Goal: Task Accomplishment & Management: Manage account settings

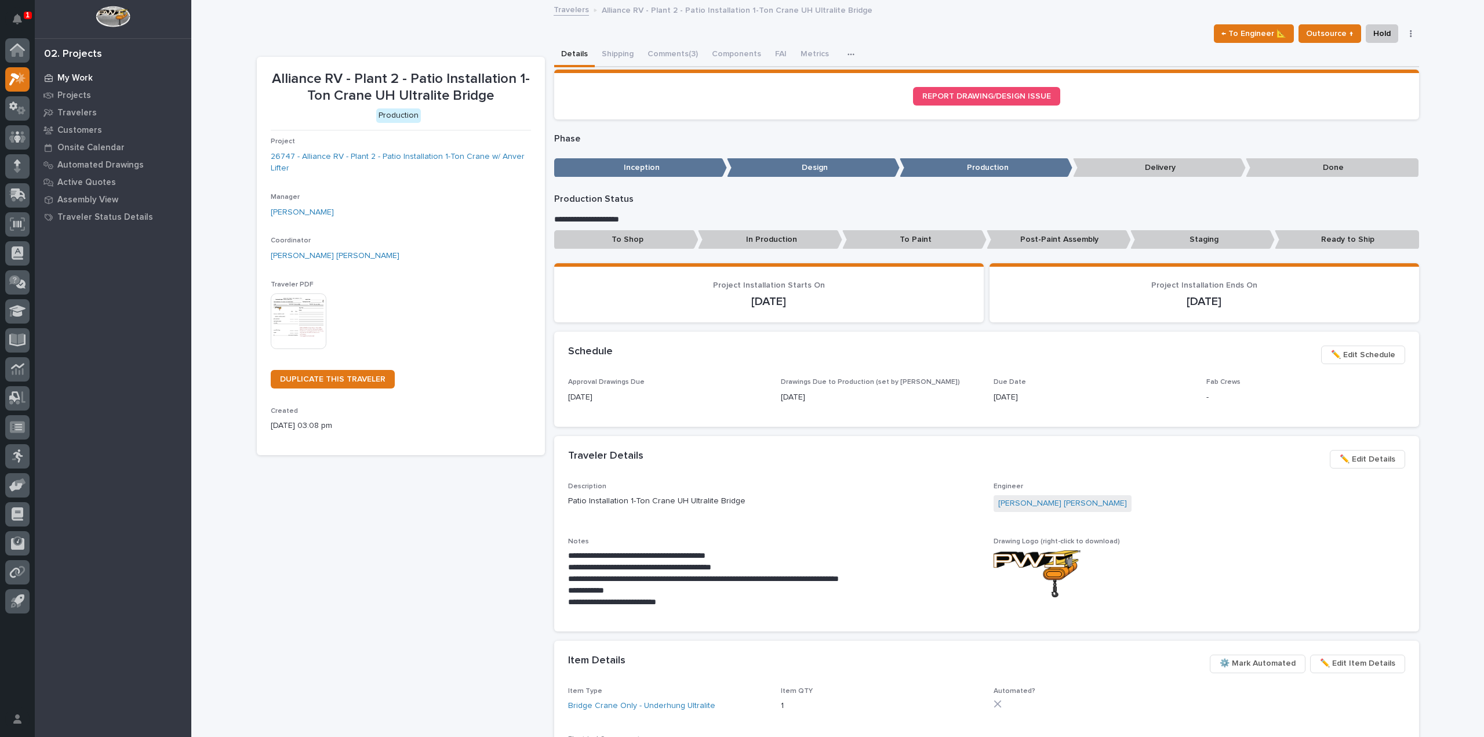
click at [77, 77] on p "My Work" at bounding box center [74, 78] width 35 height 10
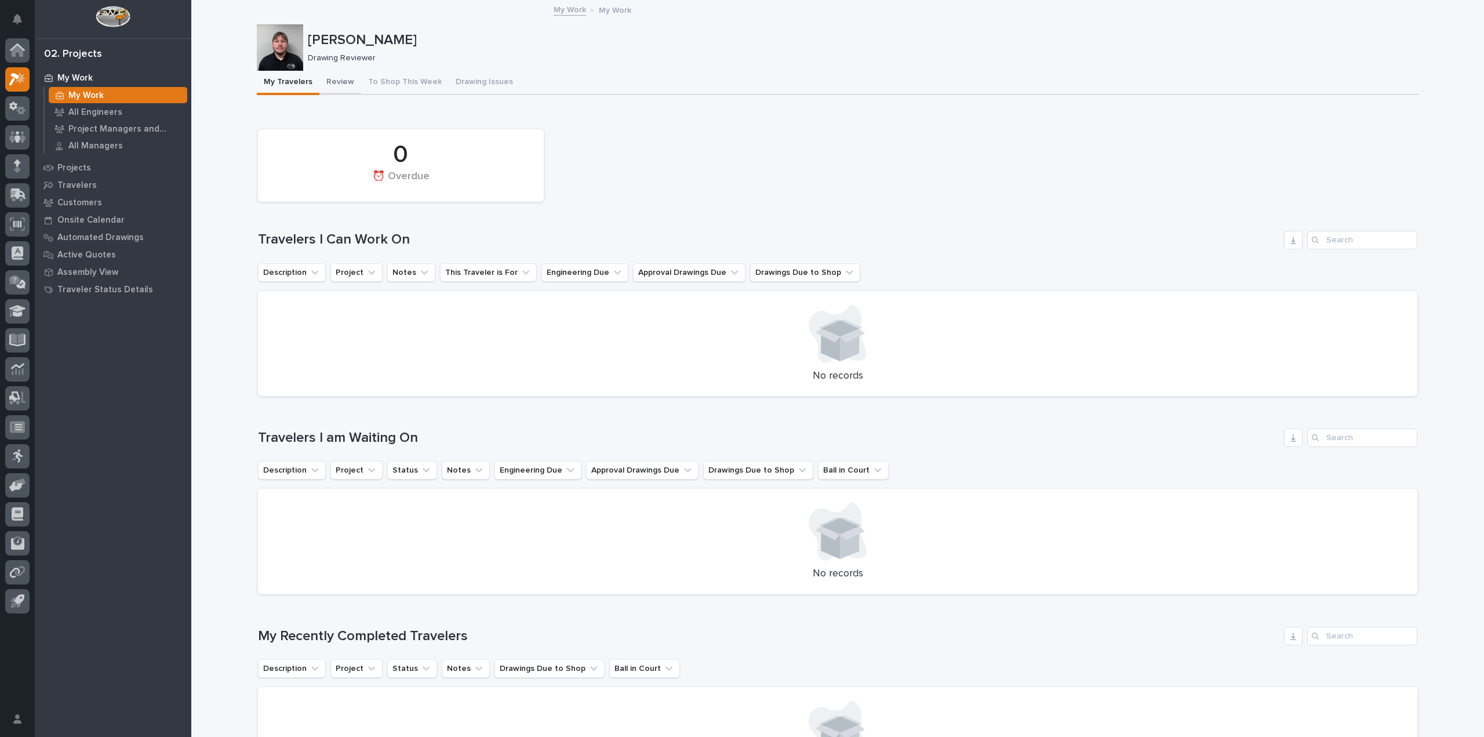
click at [329, 86] on button "Review" at bounding box center [340, 83] width 42 height 24
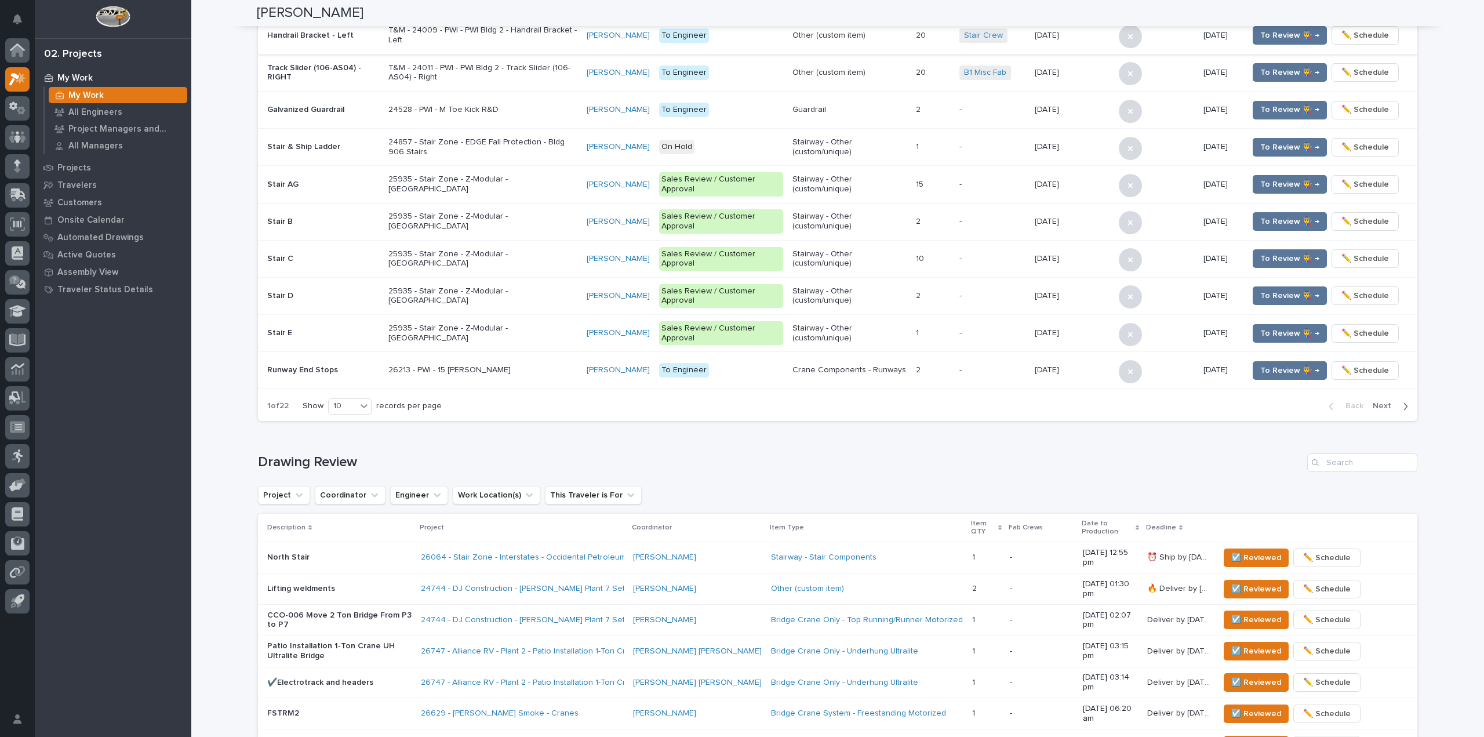
scroll to position [634, 0]
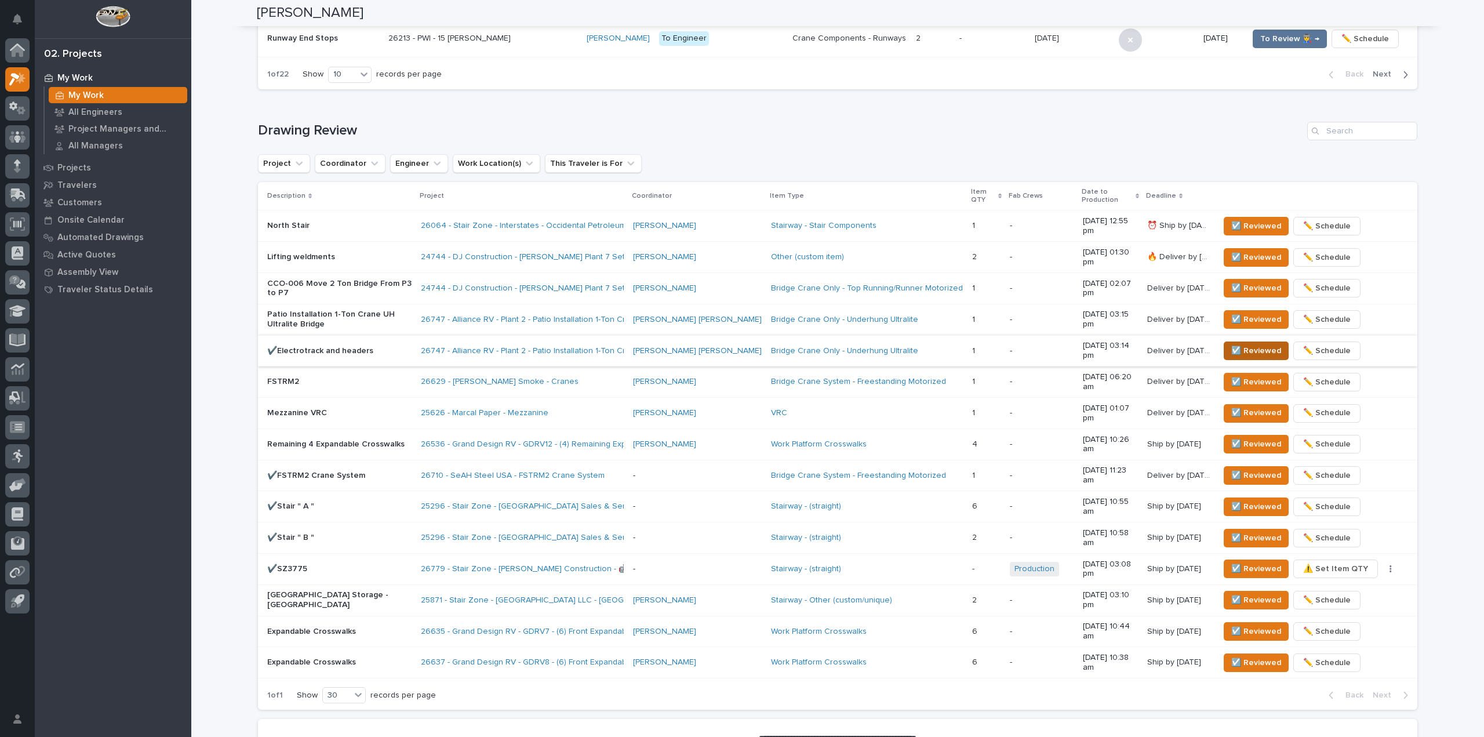
click at [1247, 344] on span "☑️ Reviewed" at bounding box center [1256, 351] width 50 height 14
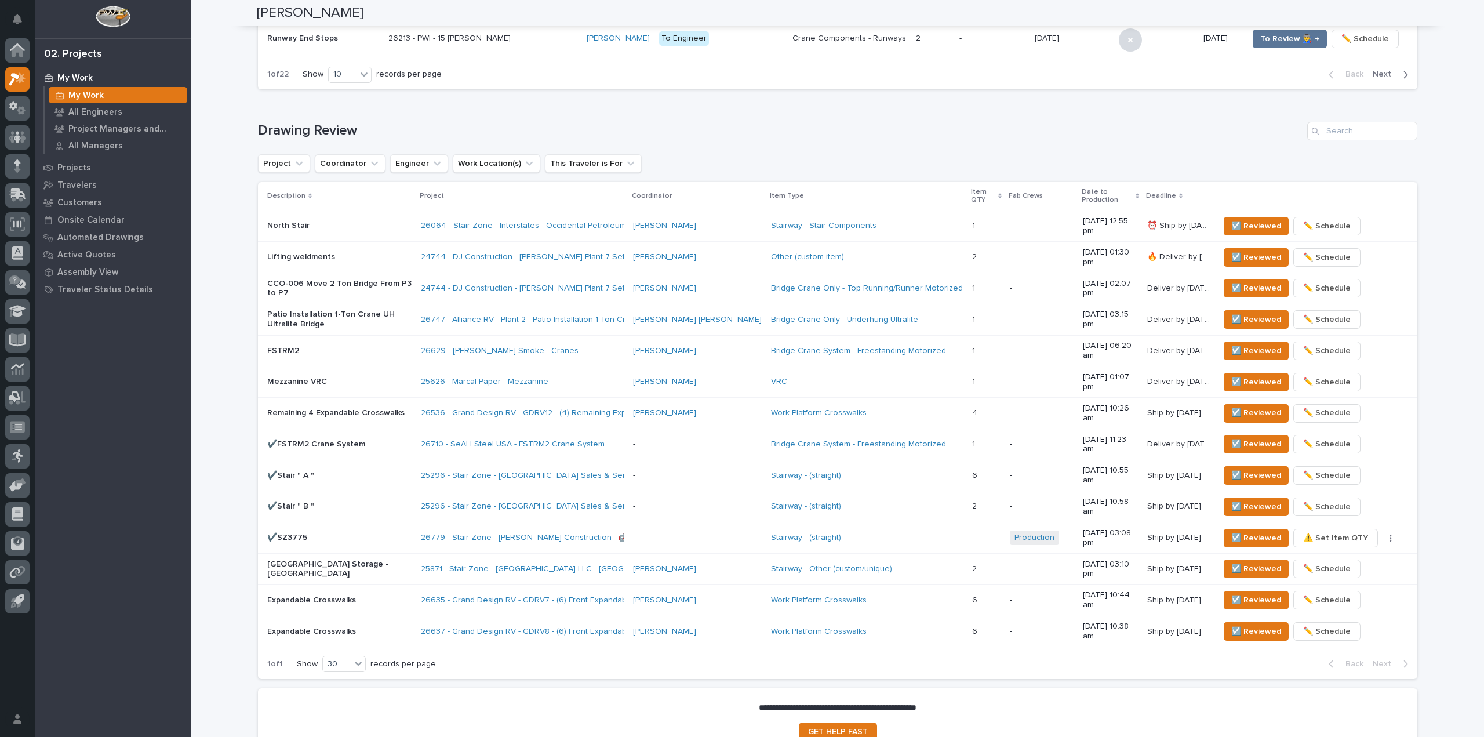
scroll to position [613, 0]
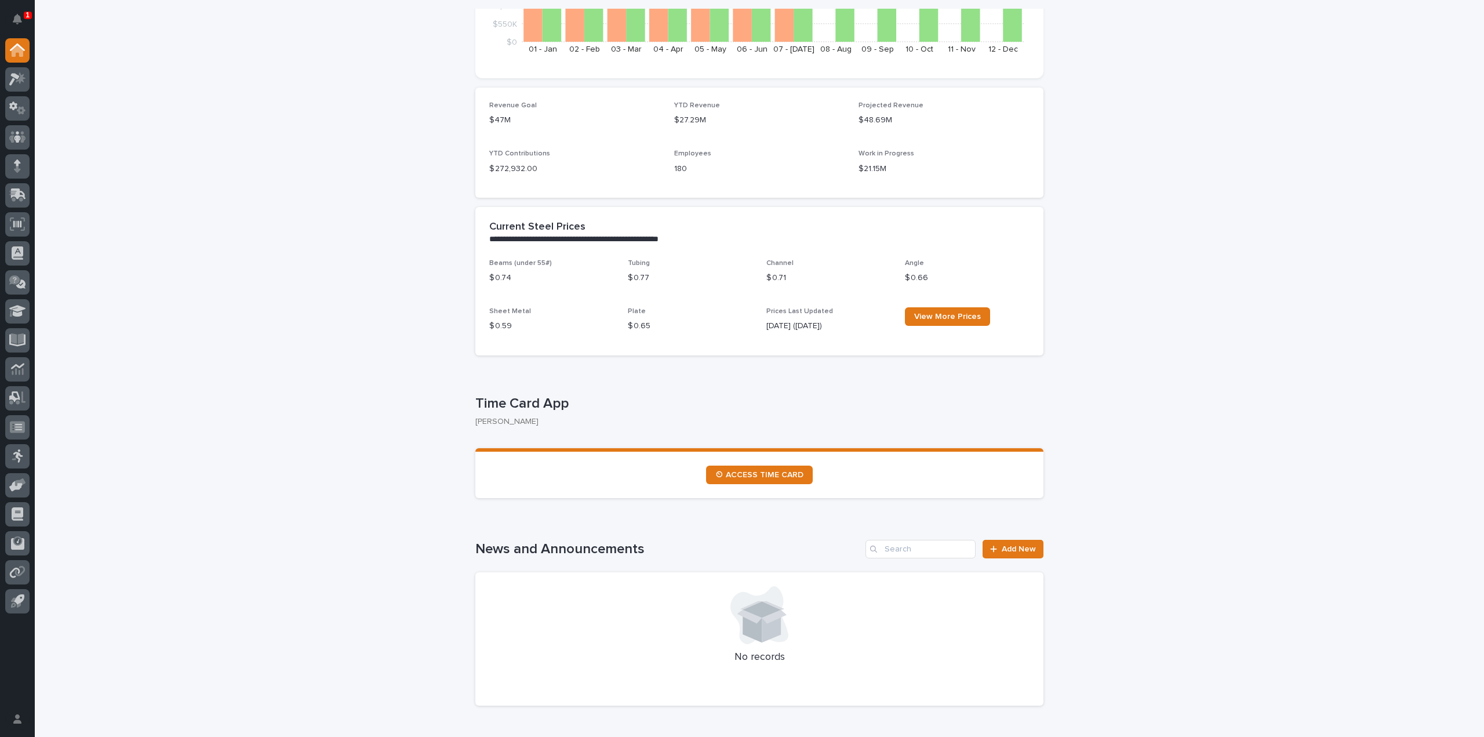
scroll to position [290, 0]
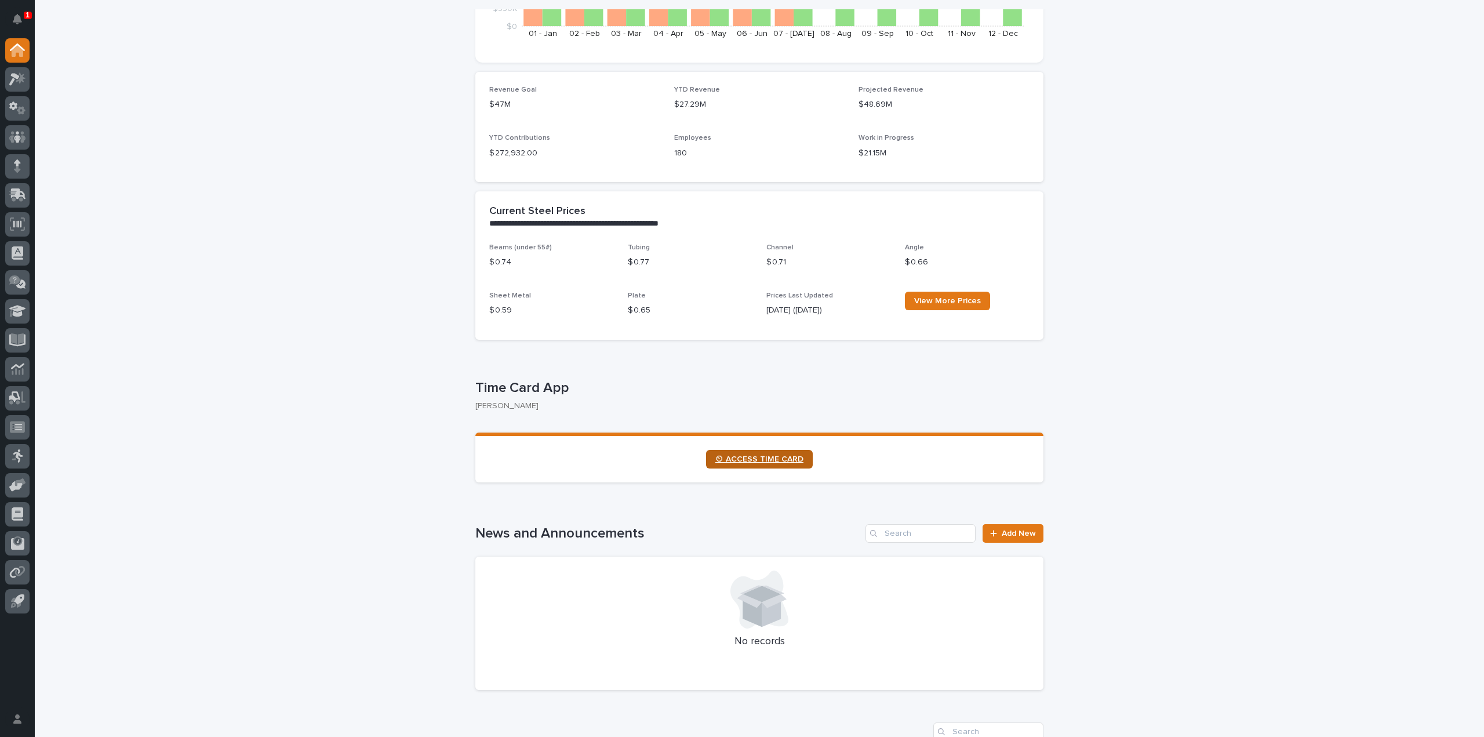
click at [755, 461] on span "⏲ ACCESS TIME CARD" at bounding box center [759, 459] width 88 height 8
click at [21, 14] on icon "Notifications" at bounding box center [17, 19] width 9 height 10
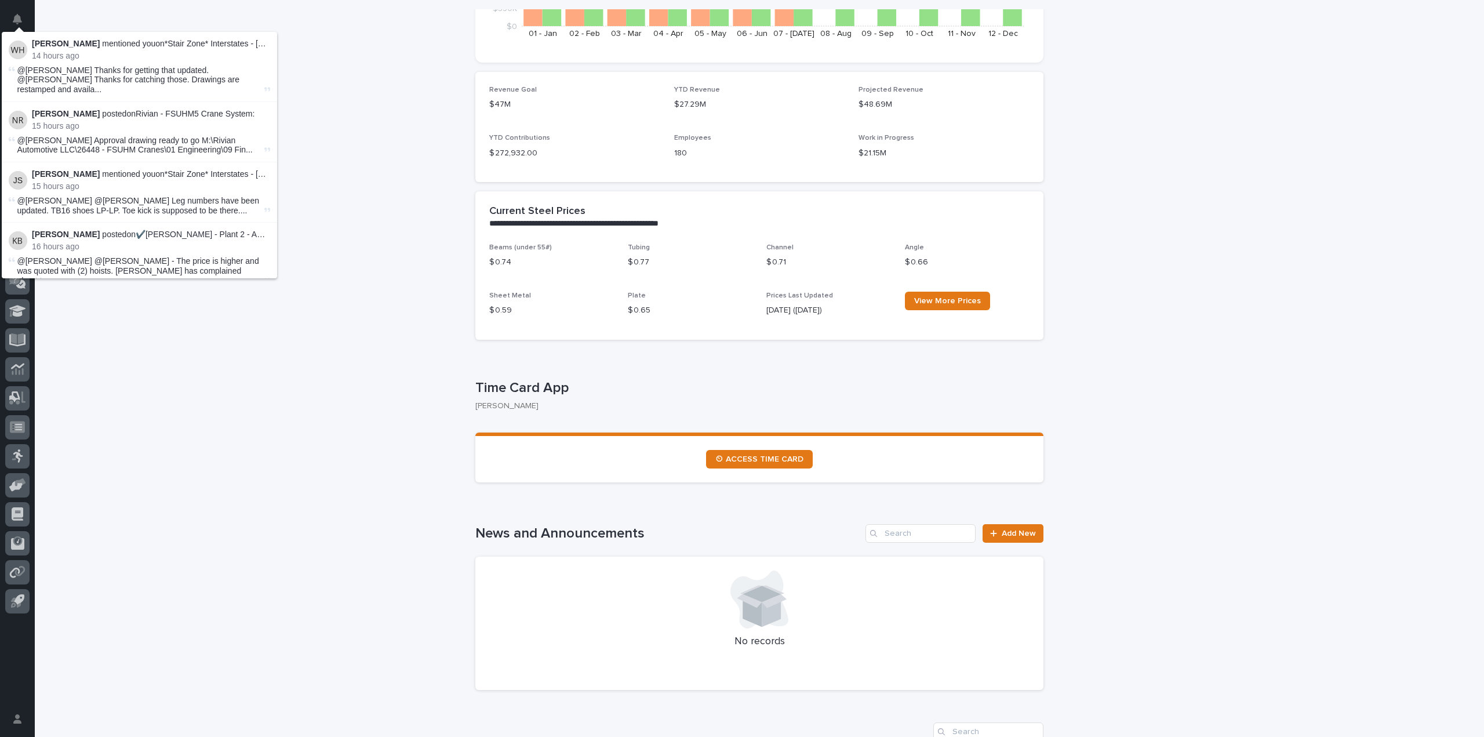
click at [68, 62] on li "[PERSON_NAME] mentioned you on *Stair Zone* Interstates - [GEOGRAPHIC_DATA] : 1…" at bounding box center [139, 67] width 275 height 70
